Goal: Check status: Check status

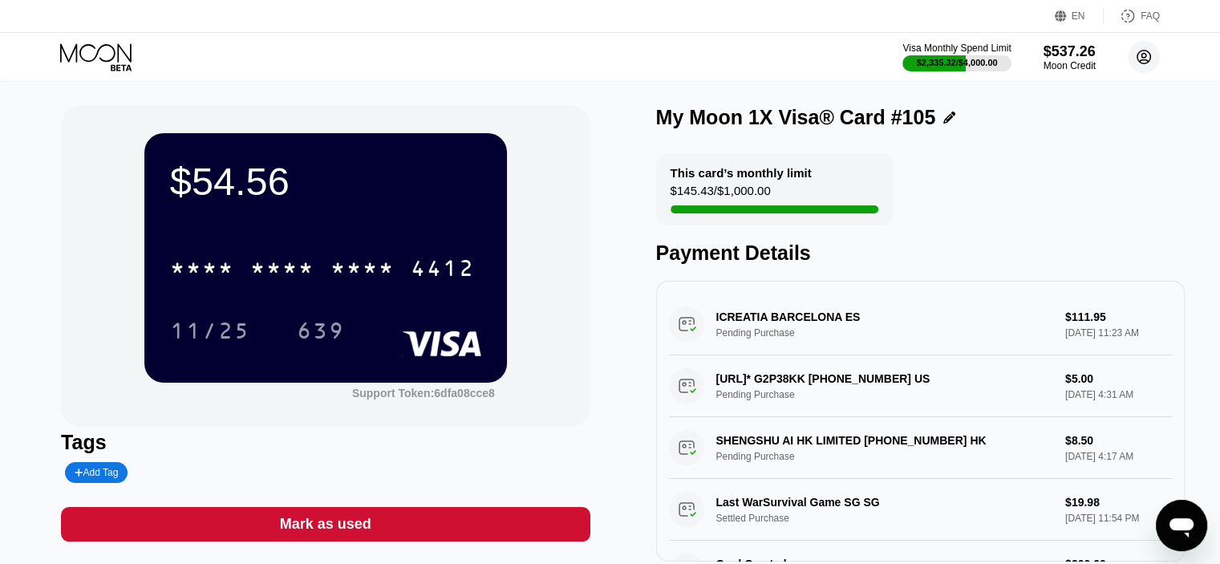
click at [1139, 57] on circle at bounding box center [1144, 57] width 32 height 32
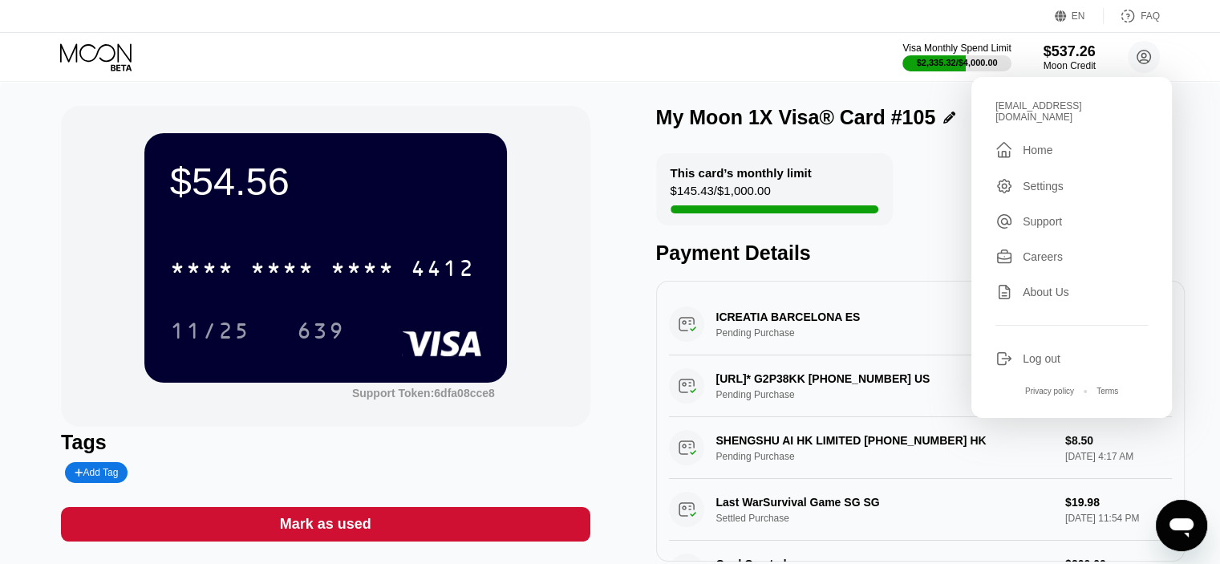
click at [1048, 144] on div "Home" at bounding box center [1038, 150] width 30 height 13
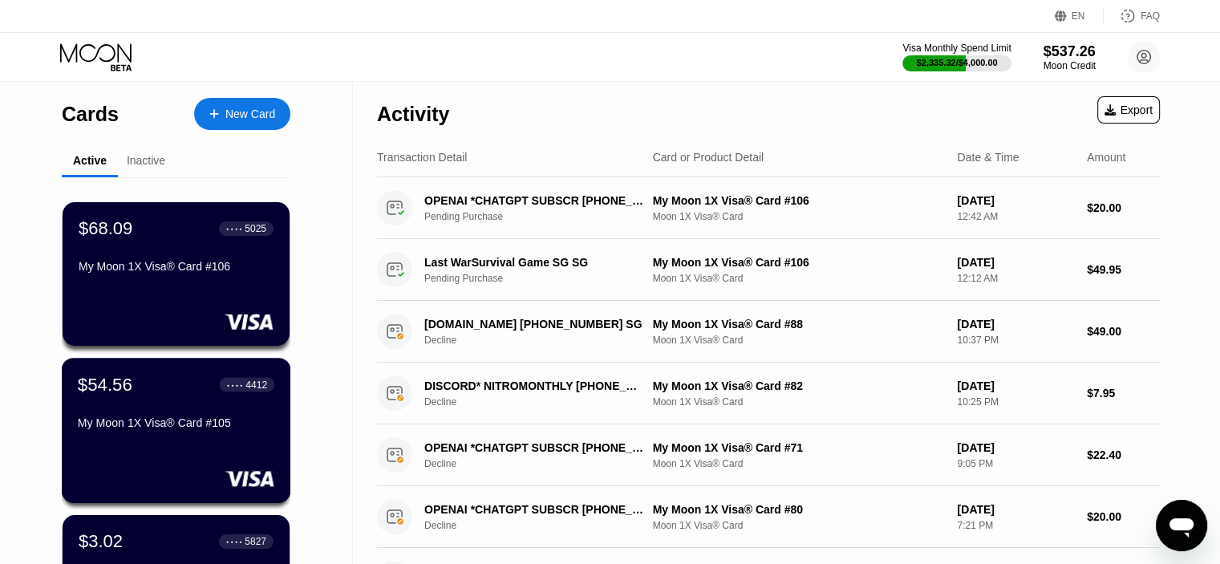
click at [152, 421] on div "My Moon 1X Visa® Card #105" at bounding box center [176, 422] width 197 height 13
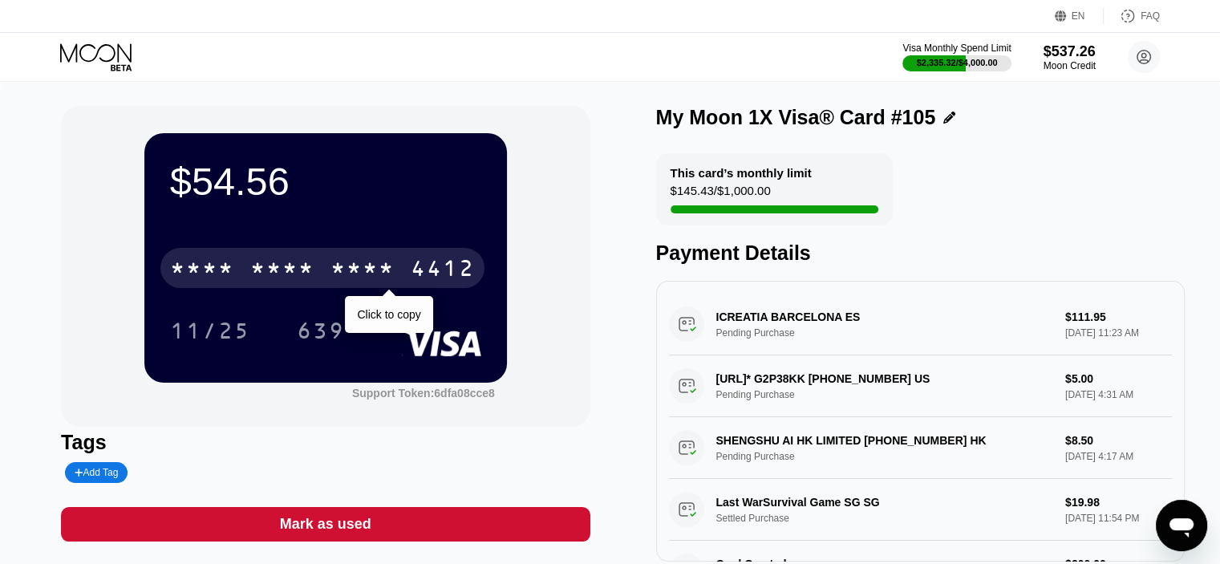
click at [347, 270] on div "* * * *" at bounding box center [362, 270] width 64 height 26
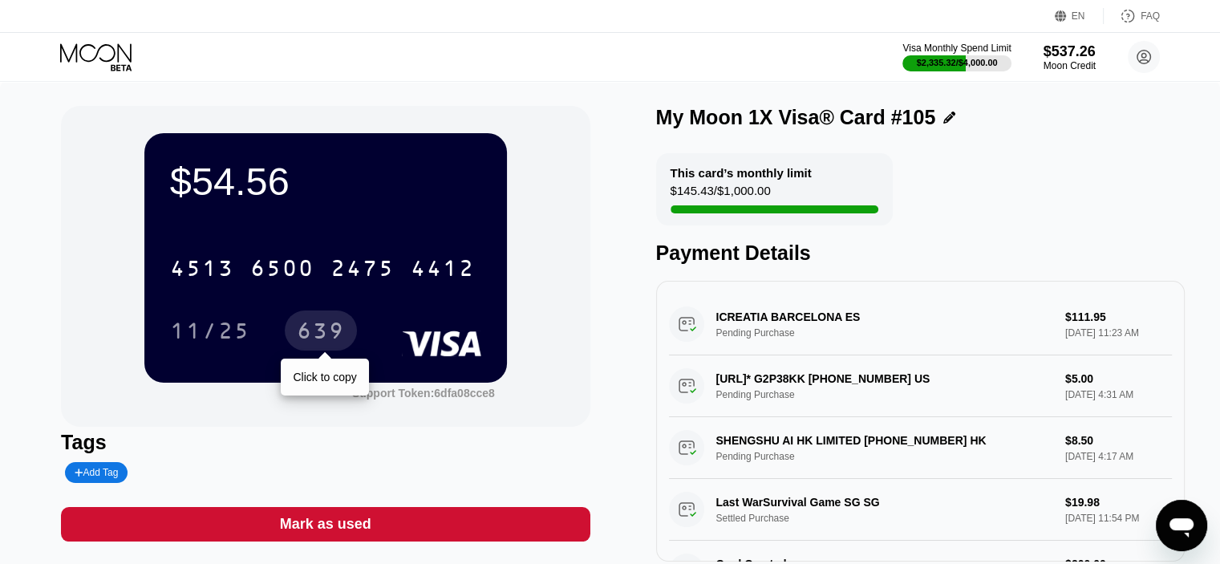
click at [317, 334] on div "639" at bounding box center [321, 333] width 48 height 26
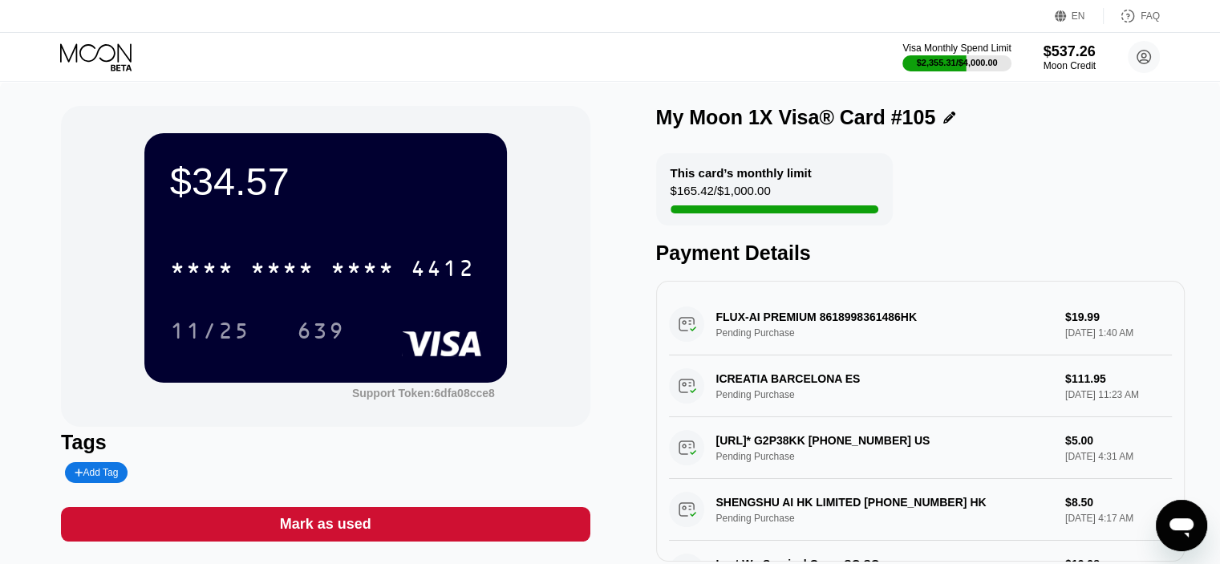
click at [55, 102] on div "$34.57 * * * * * * * * * * * * 4412 11/25 639 Support Token: 6dfa08cce8 Tags Ad…" at bounding box center [610, 342] width 1220 height 520
